Goal: Transaction & Acquisition: Download file/media

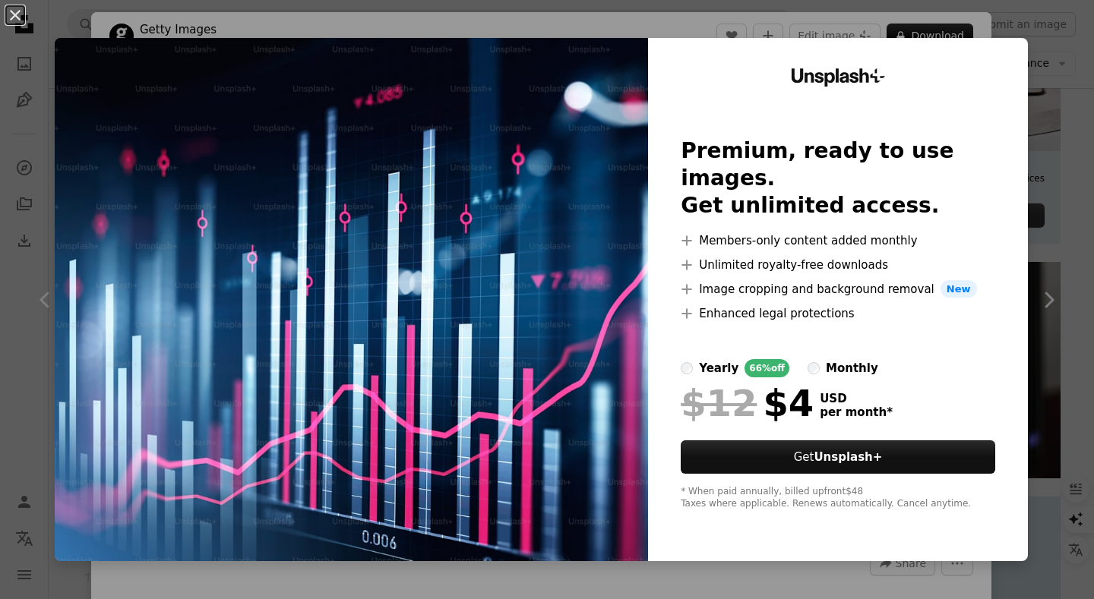
scroll to position [542, 0]
click at [1047, 269] on div "An X shape Unsplash+ Premium, ready to use images. Get unlimited access. A plus…" at bounding box center [547, 299] width 1094 height 599
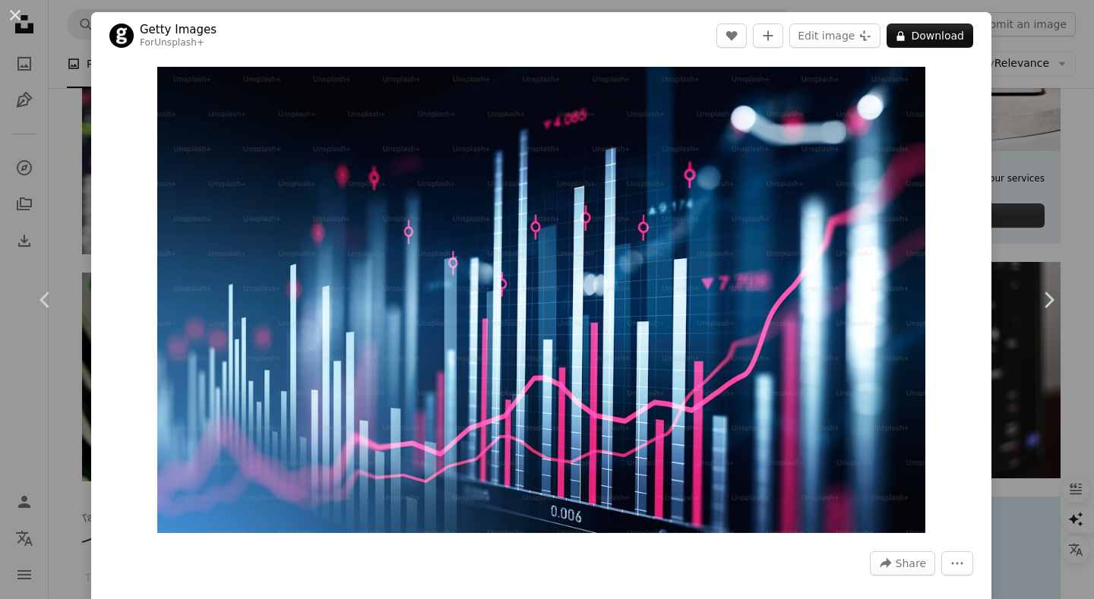
click at [63, 45] on div "An X shape Chevron left Chevron right Getty Images For Unsplash+ A heart A plus…" at bounding box center [547, 299] width 1094 height 599
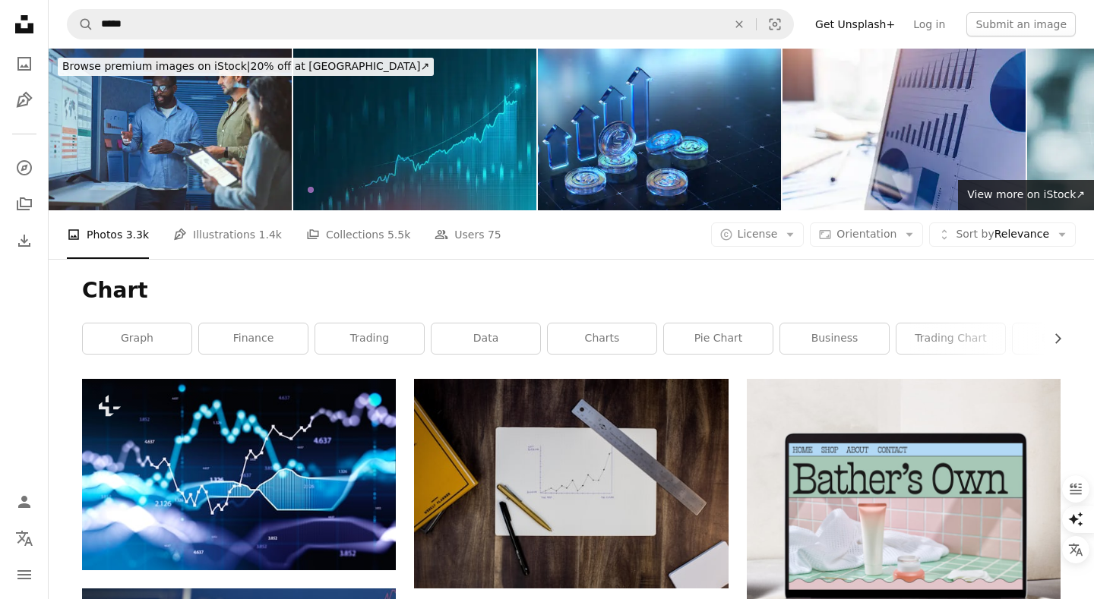
click at [435, 166] on img at bounding box center [414, 130] width 243 height 162
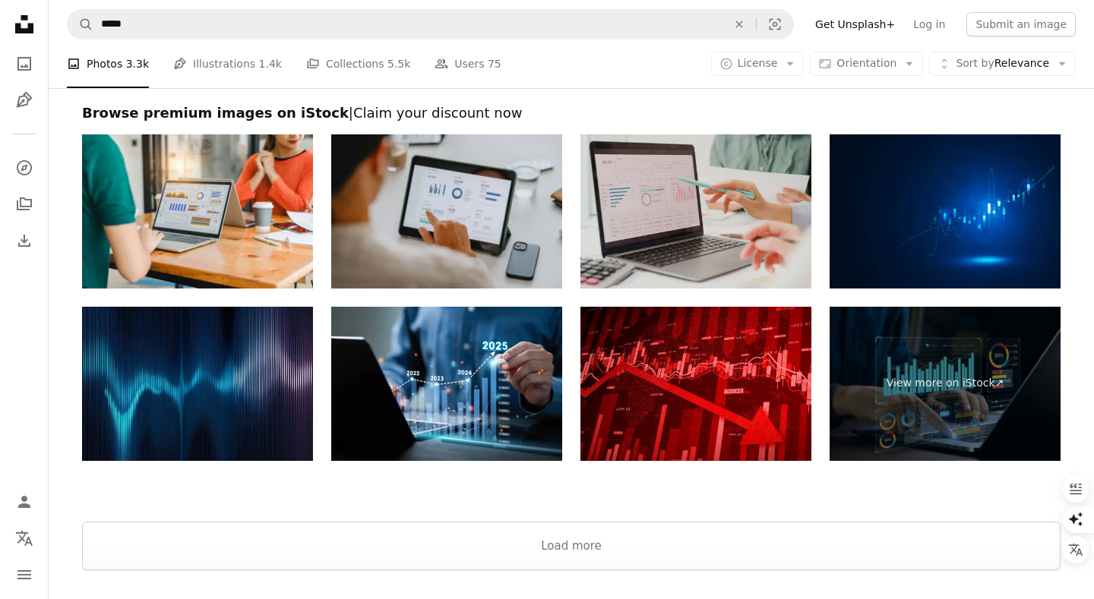
scroll to position [2477, 0]
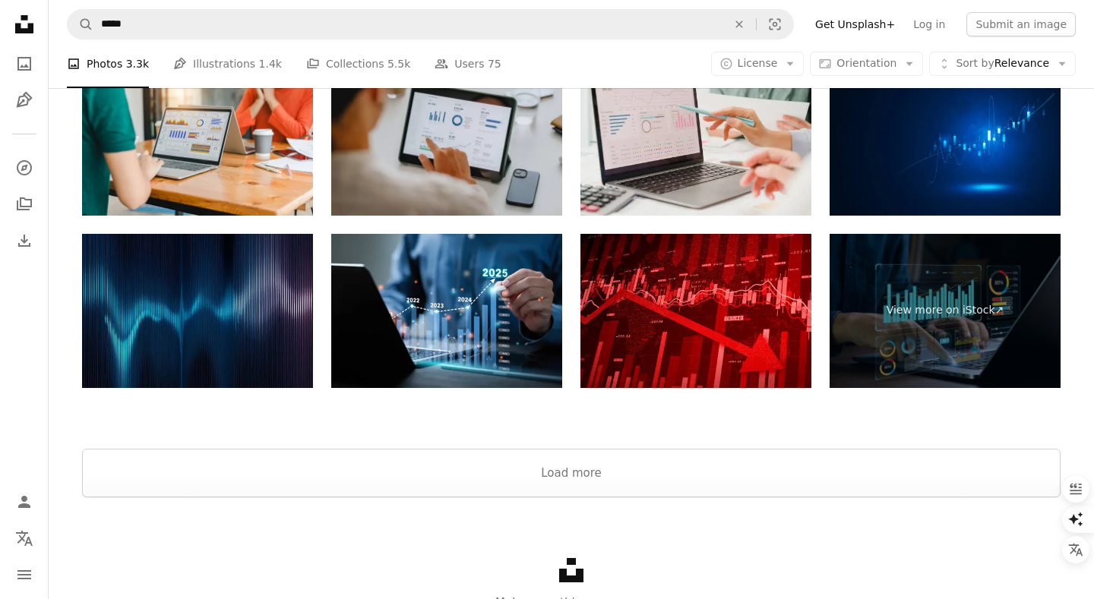
click at [240, 275] on img at bounding box center [197, 311] width 231 height 154
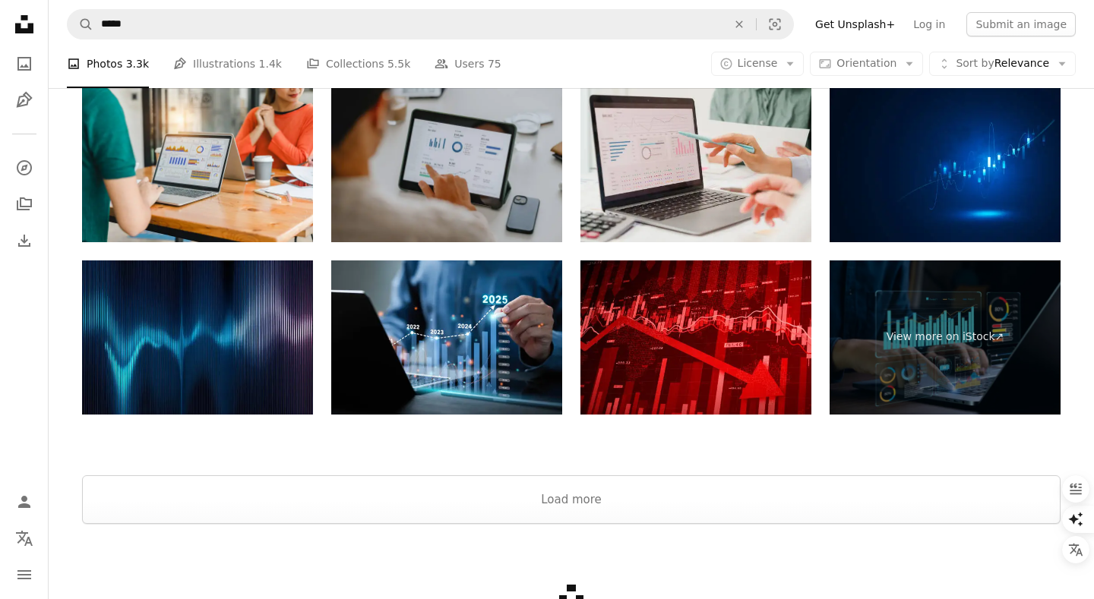
scroll to position [2427, 0]
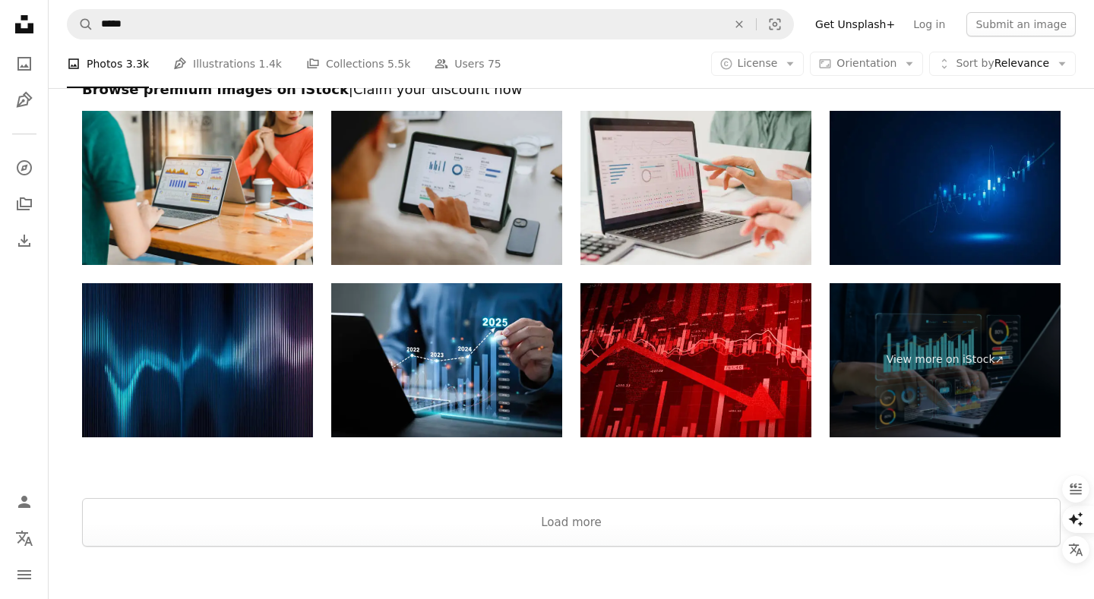
click at [944, 203] on img at bounding box center [945, 188] width 231 height 154
click at [20, 25] on icon at bounding box center [24, 24] width 18 height 18
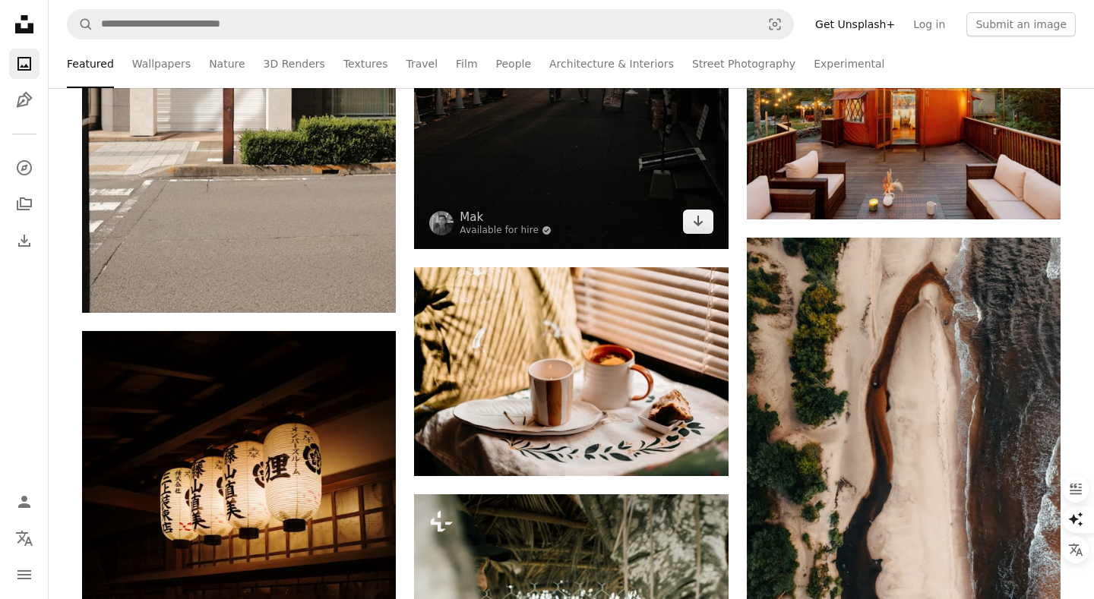
scroll to position [12772, 0]
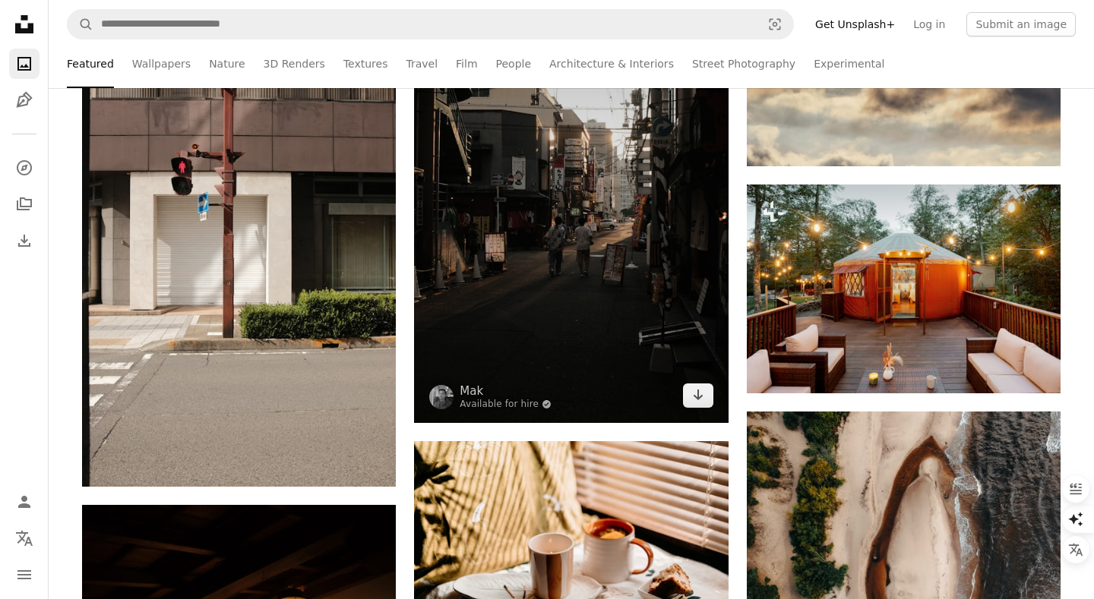
click at [542, 287] on img at bounding box center [571, 187] width 314 height 471
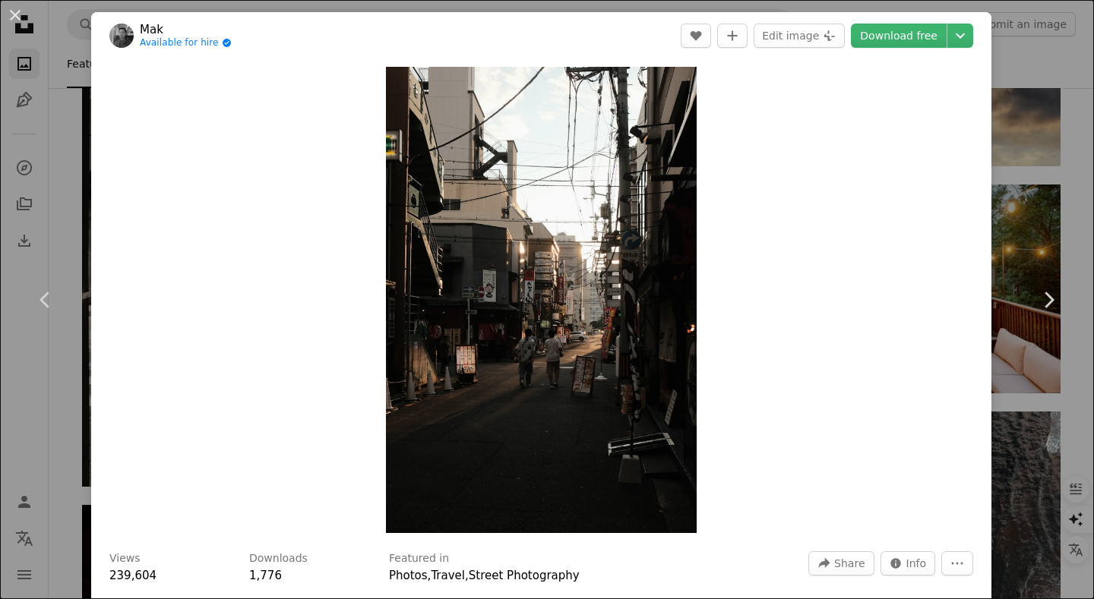
click at [1044, 111] on div "An X shape Chevron left Chevron right Mak Available for hire A checkmark inside…" at bounding box center [547, 299] width 1094 height 599
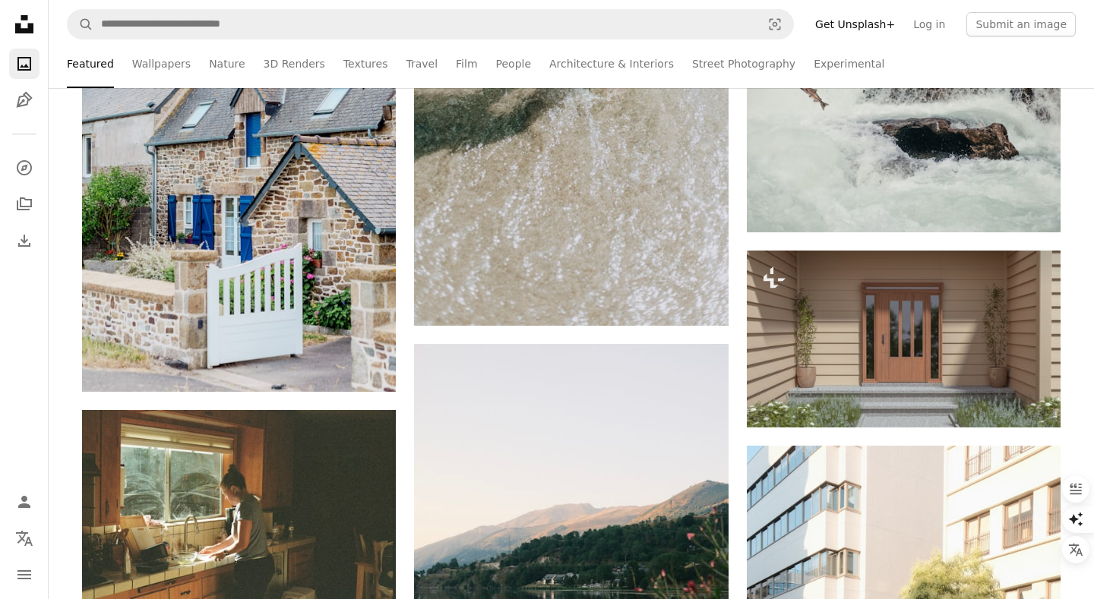
scroll to position [14736, 0]
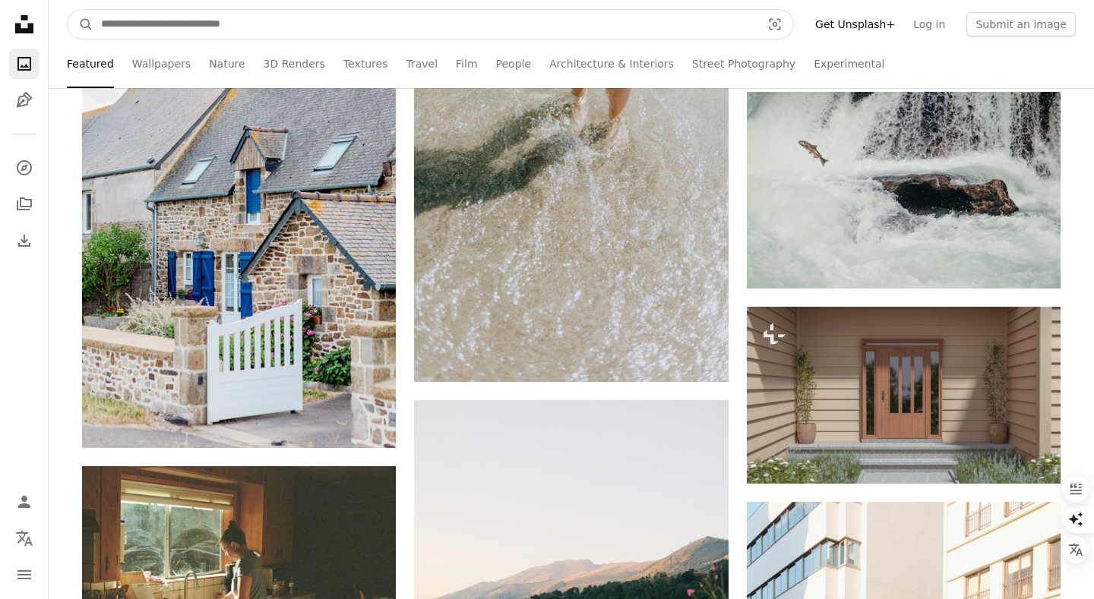
click at [662, 21] on input "Find visuals sitewide" at bounding box center [424, 24] width 663 height 29
type input "******"
click at [68, 10] on button "A magnifying glass" at bounding box center [81, 24] width 26 height 29
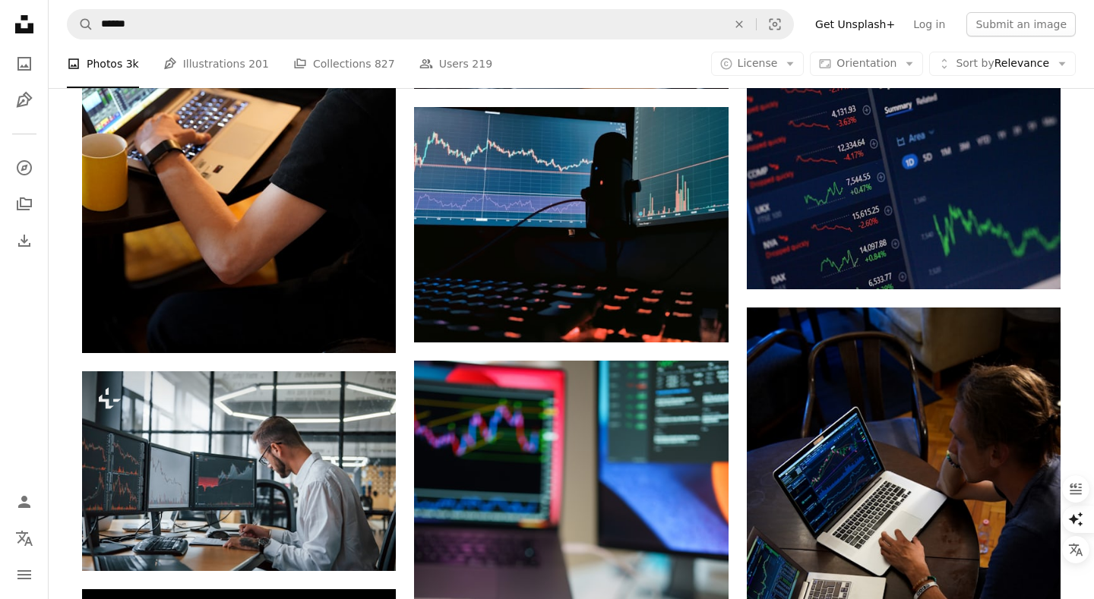
scroll to position [622, 0]
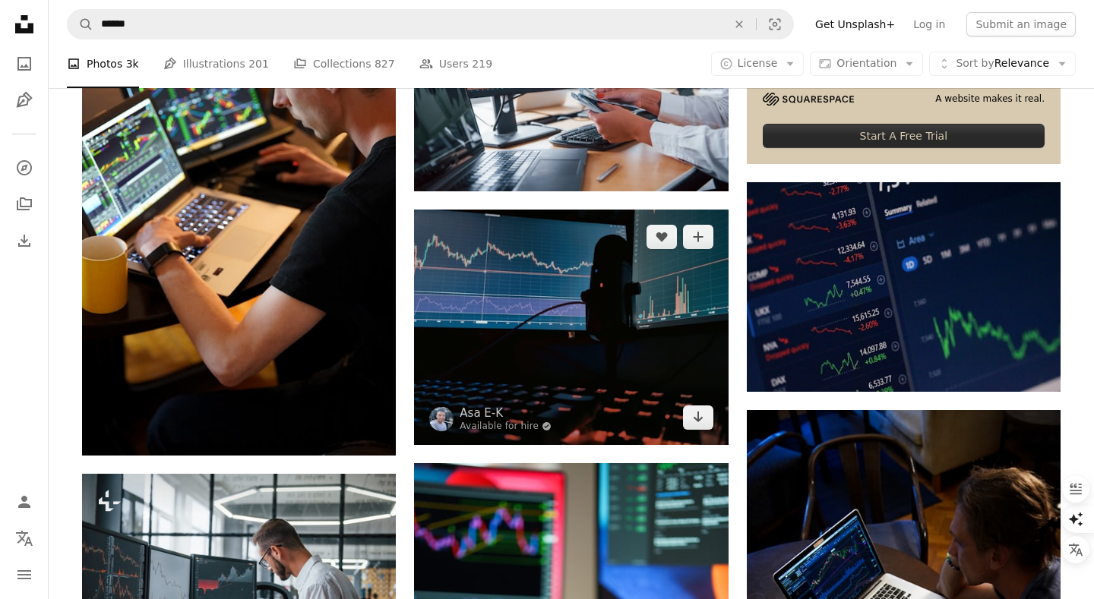
click at [593, 318] on img at bounding box center [571, 327] width 314 height 235
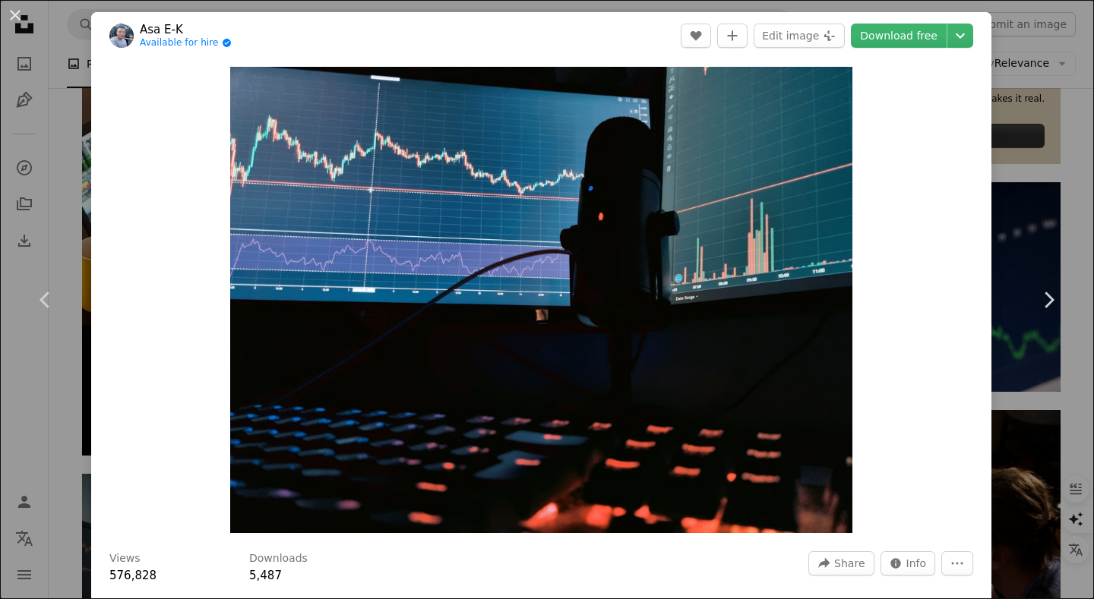
click at [1033, 165] on div "An X shape Chevron left Chevron right Asa E-K Available for hire A checkmark in…" at bounding box center [547, 299] width 1094 height 599
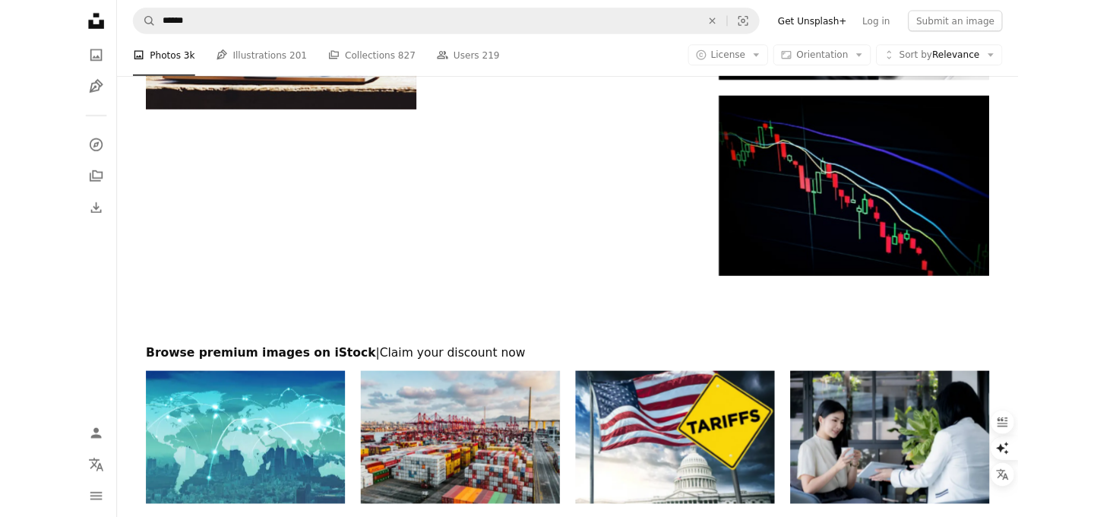
scroll to position [2305, 0]
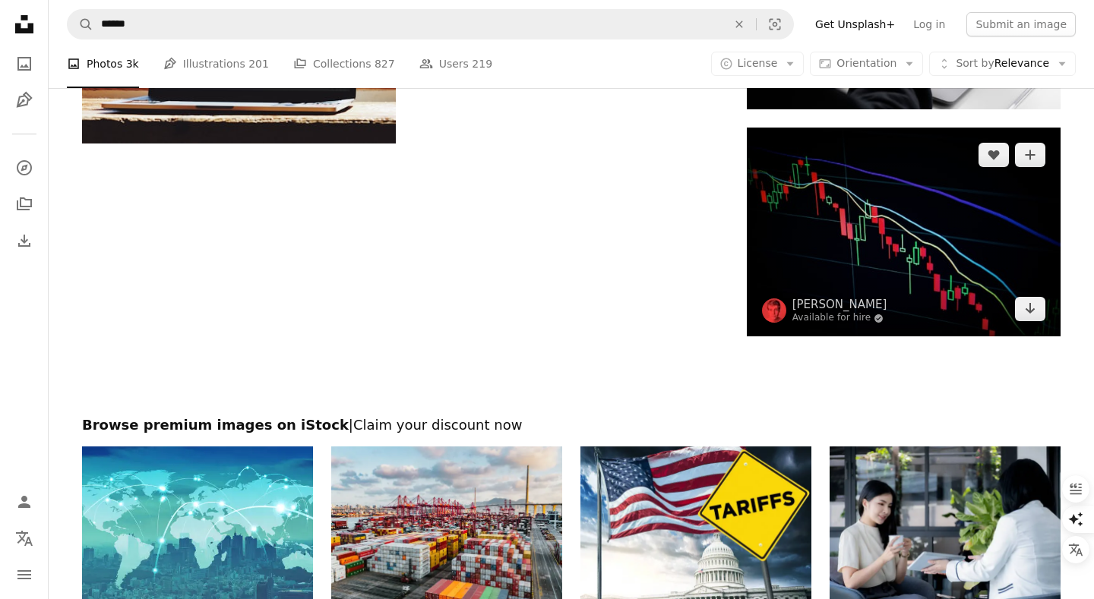
click at [774, 261] on img at bounding box center [904, 232] width 314 height 209
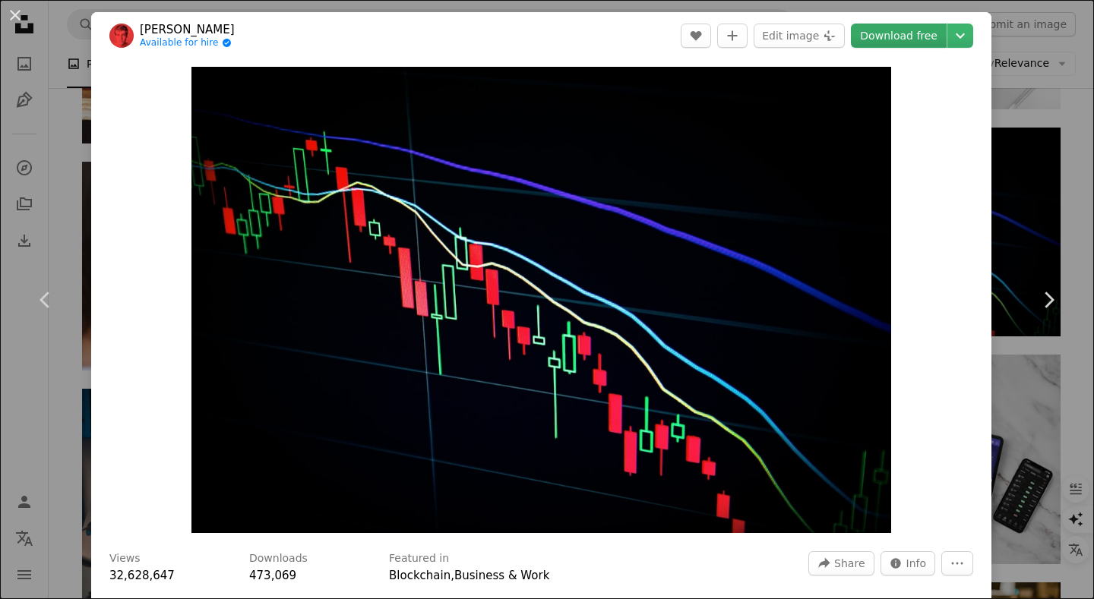
click at [916, 41] on link "Download free" at bounding box center [899, 36] width 96 height 24
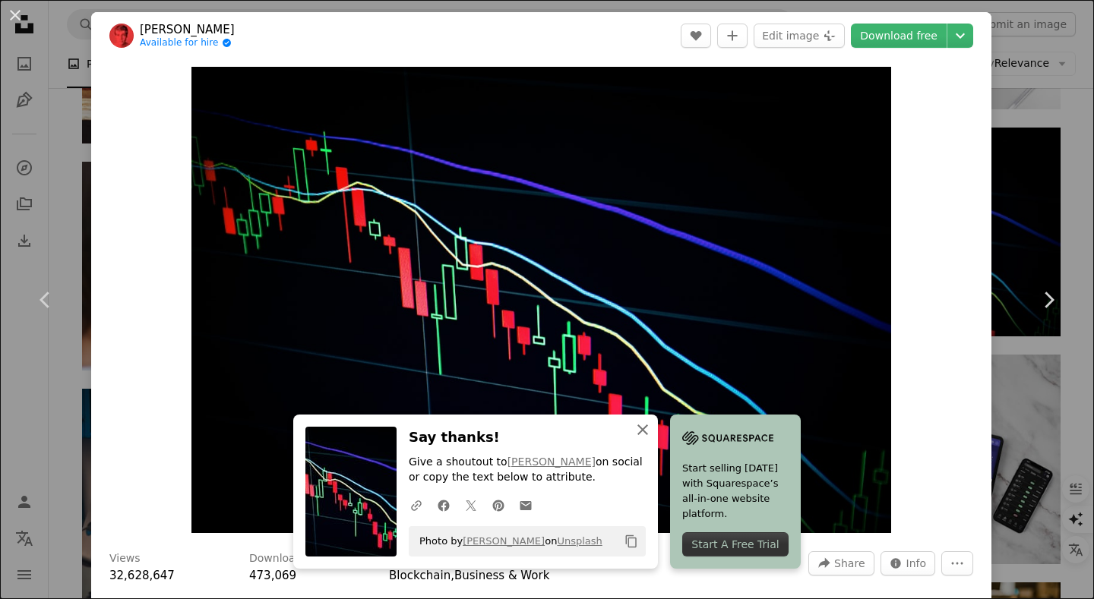
click at [643, 435] on icon "An X shape" at bounding box center [643, 430] width 18 height 18
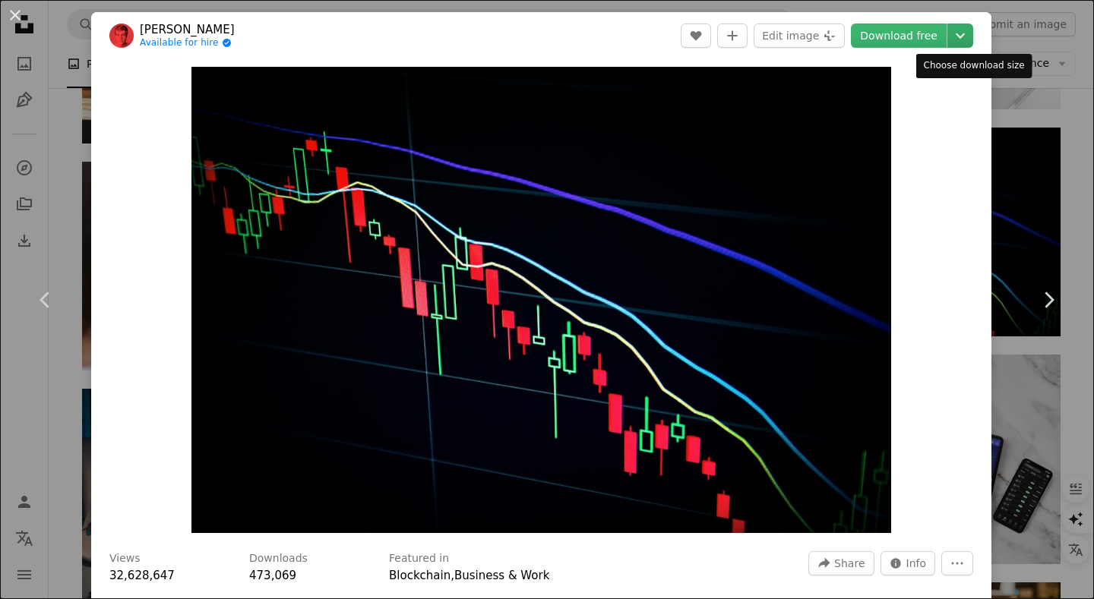
click at [969, 37] on icon "Chevron down" at bounding box center [960, 36] width 24 height 18
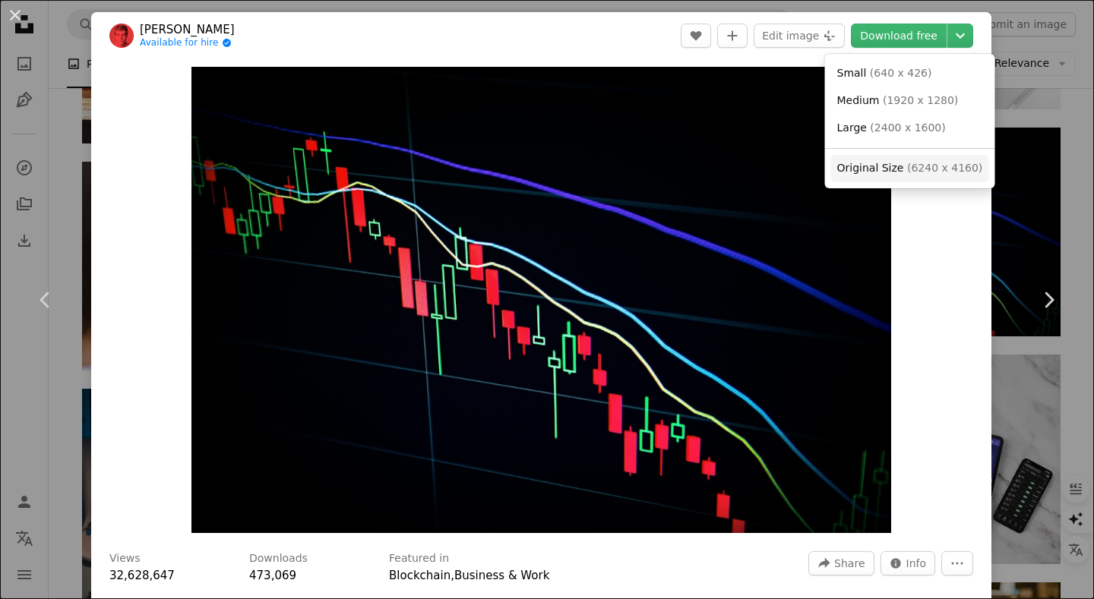
click at [937, 174] on span "( 6240 x 4160 )" at bounding box center [944, 168] width 75 height 12
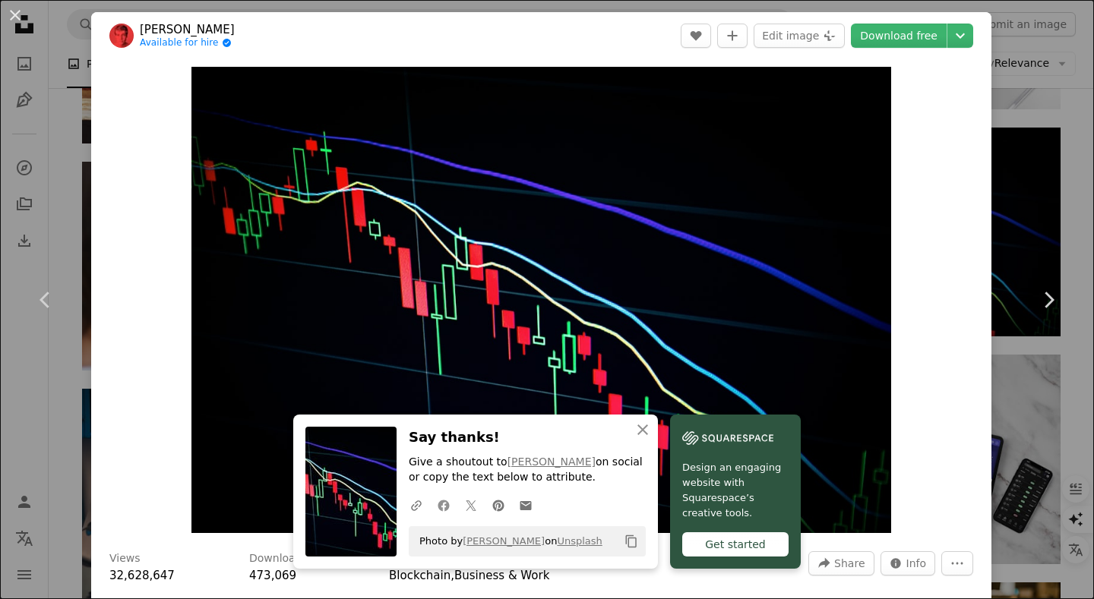
click at [451, 505] on link "Facebook icon" at bounding box center [443, 505] width 27 height 30
click at [645, 436] on icon "An X shape" at bounding box center [643, 430] width 18 height 18
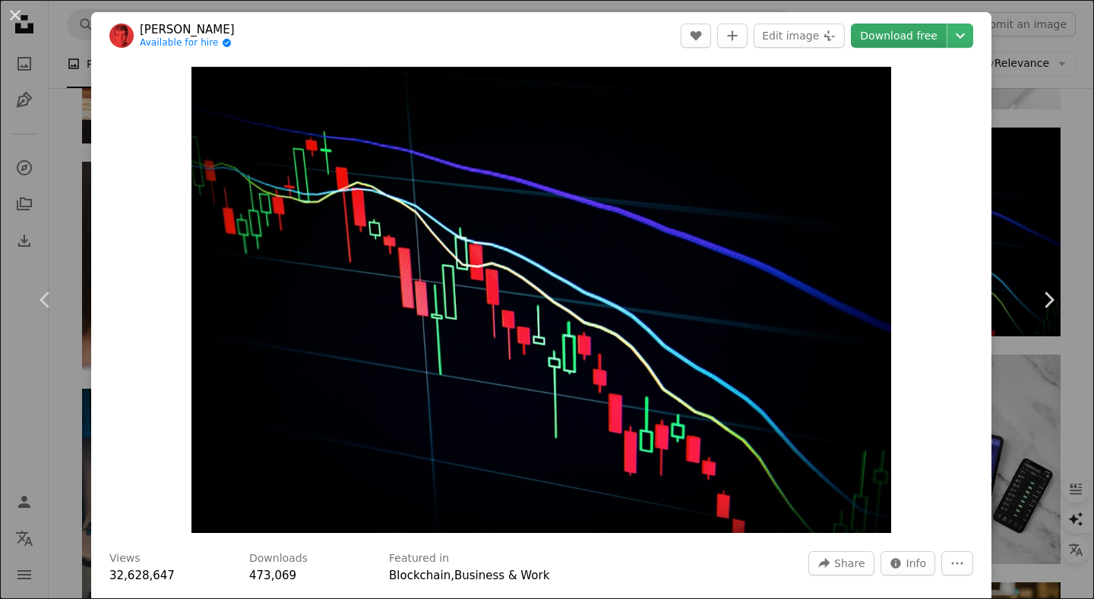
click at [930, 35] on link "Download free" at bounding box center [899, 36] width 96 height 24
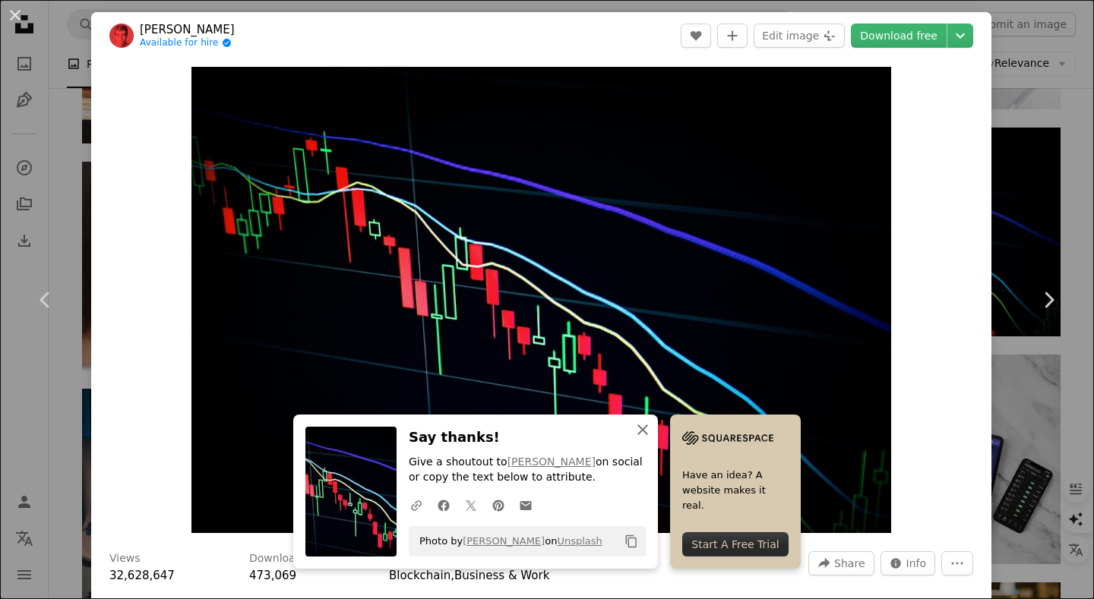
click at [650, 435] on icon "An X shape" at bounding box center [643, 430] width 18 height 18
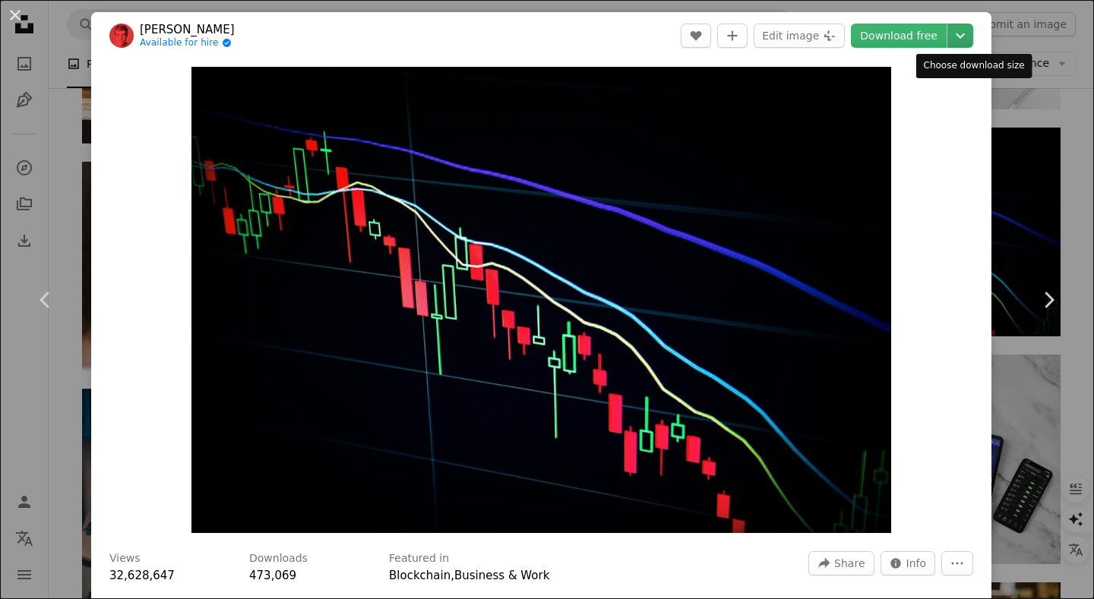
click at [969, 42] on icon "Chevron down" at bounding box center [960, 36] width 24 height 18
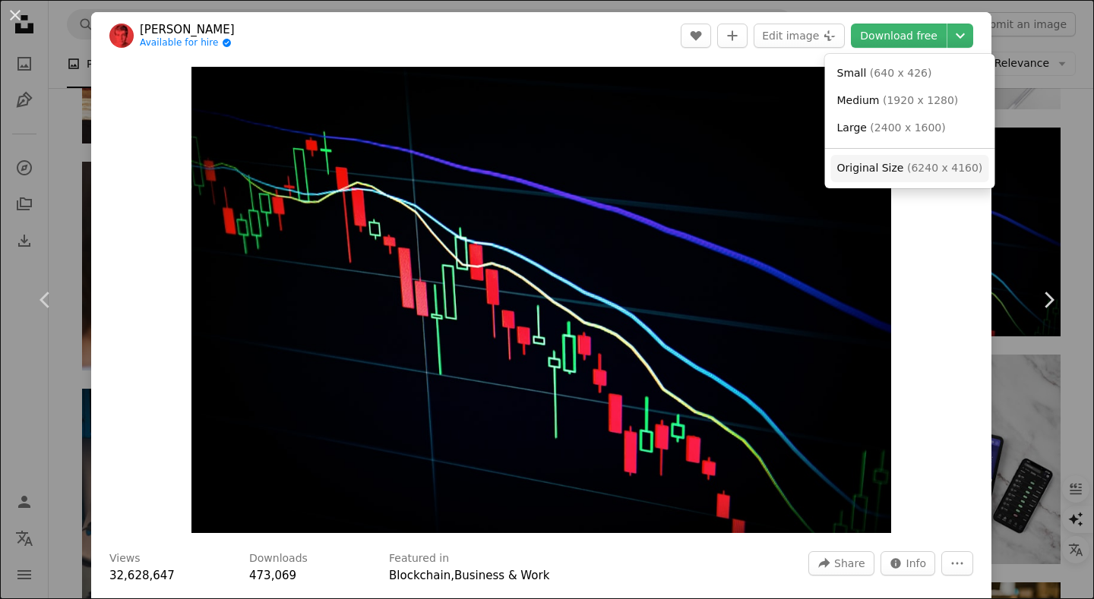
click at [940, 165] on span "( 6240 x 4160 )" at bounding box center [944, 168] width 75 height 12
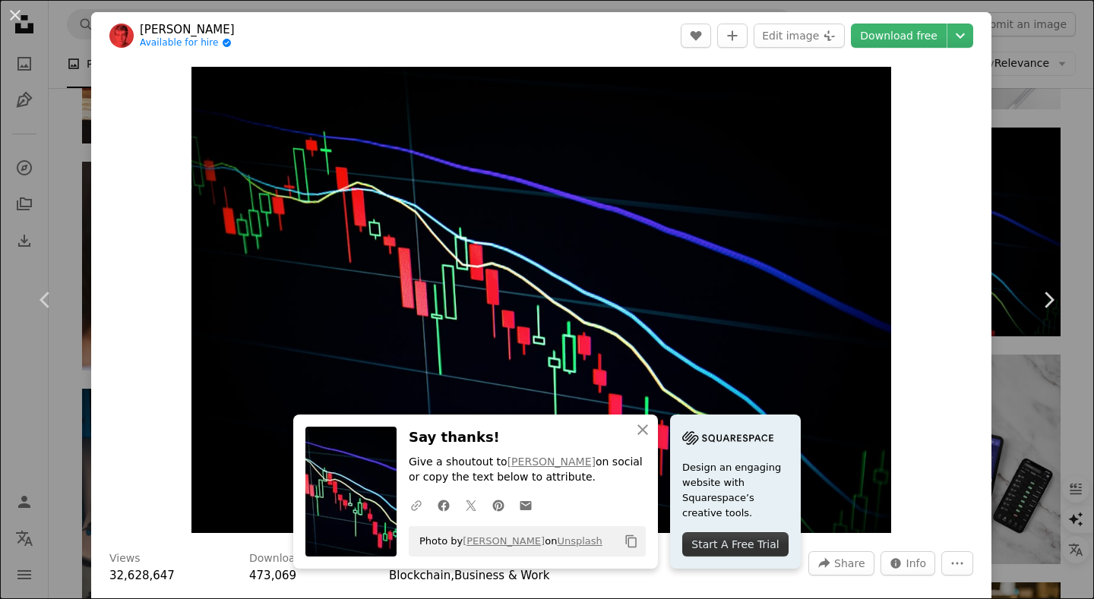
click at [422, 504] on icon "A URL sharing icon (chains)" at bounding box center [416, 506] width 14 height 14
